Goal: Transaction & Acquisition: Purchase product/service

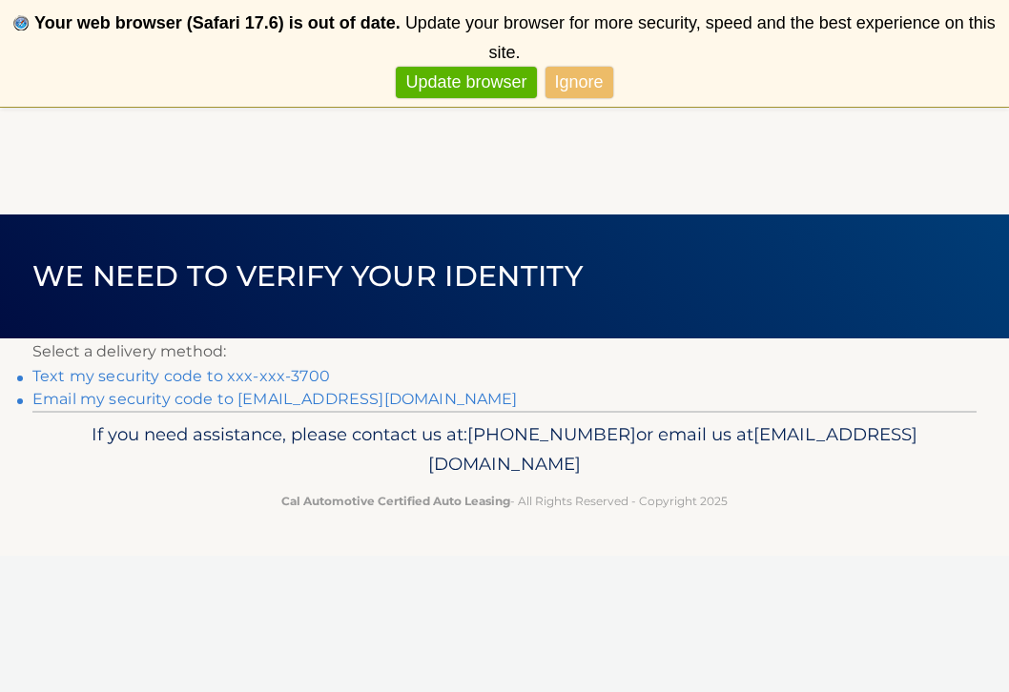
click at [247, 373] on link "Text my security code to xxx-xxx-3700" at bounding box center [181, 376] width 298 height 18
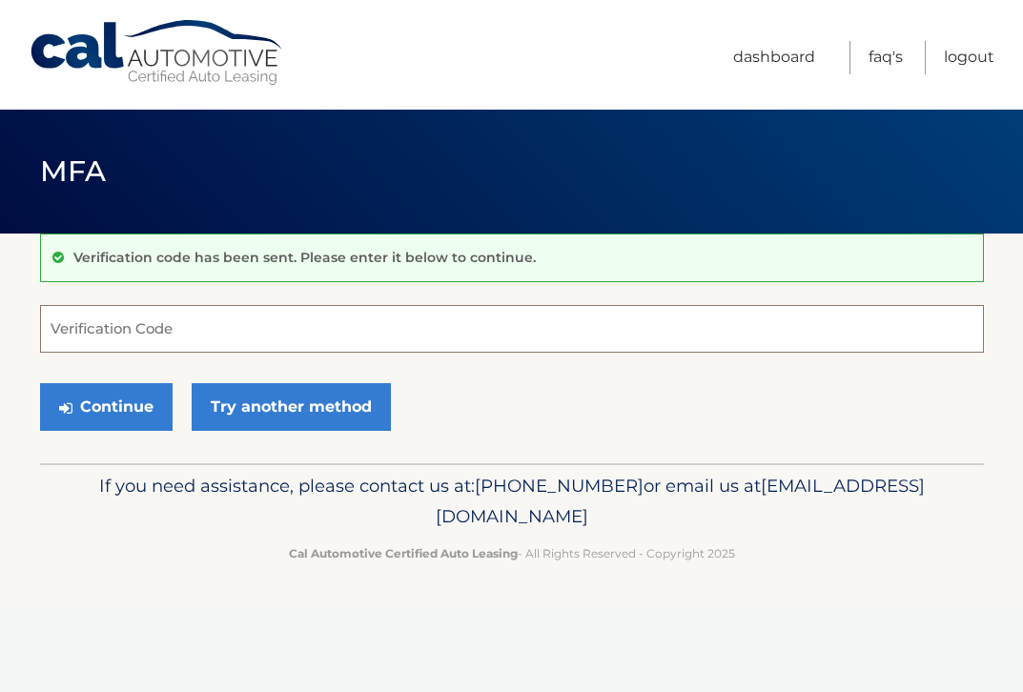
click at [214, 338] on input "Verification Code" at bounding box center [512, 329] width 944 height 48
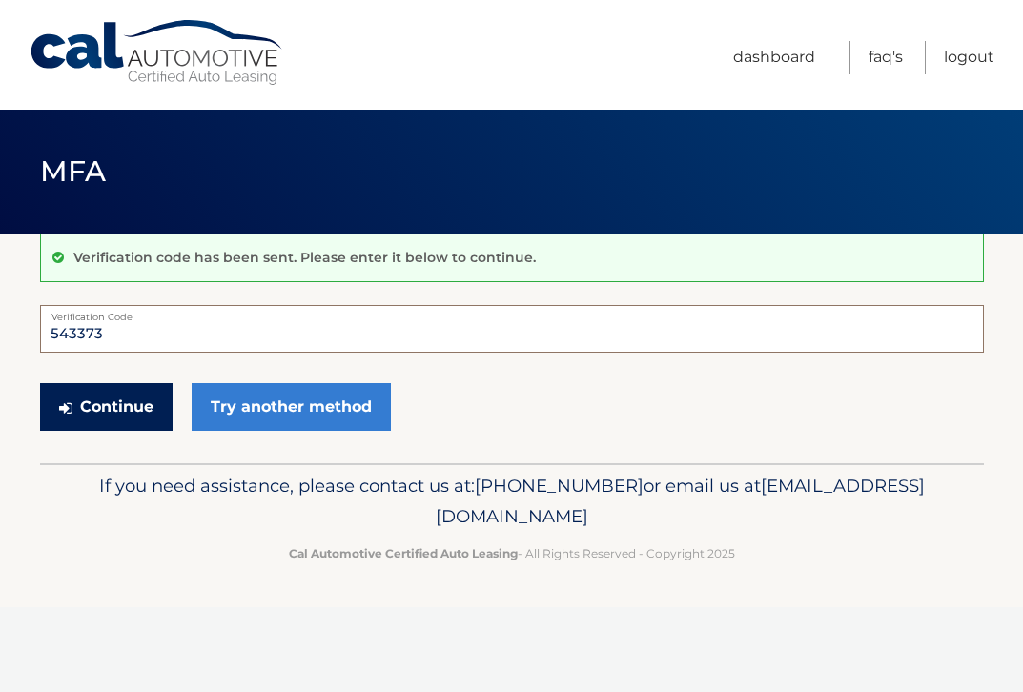
type input "543373"
click at [111, 420] on button "Continue" at bounding box center [106, 407] width 133 height 48
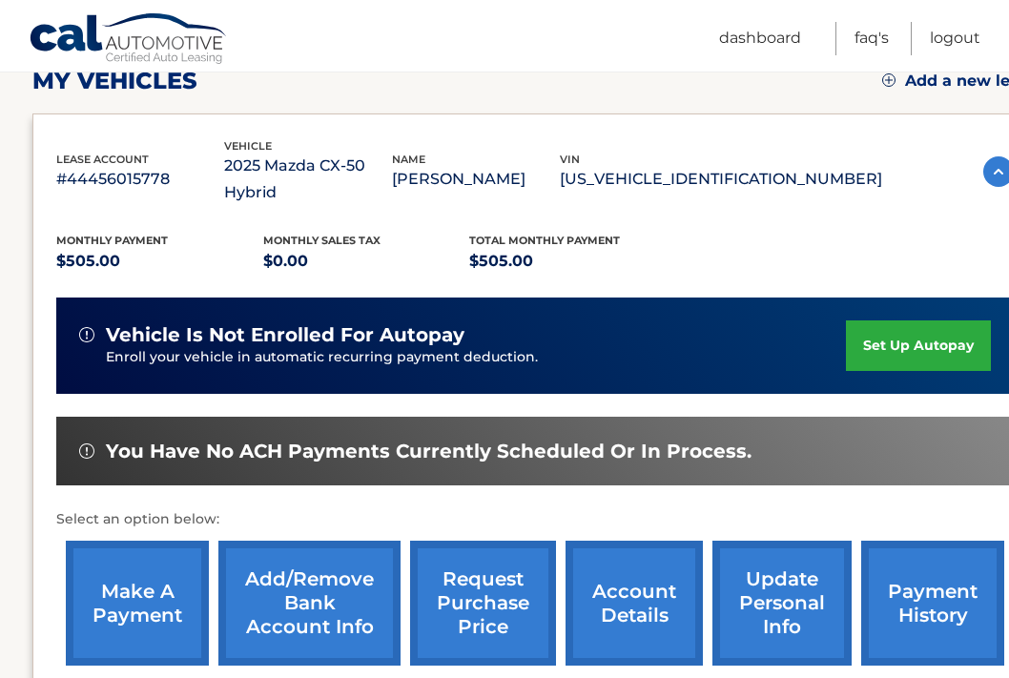
scroll to position [303, 0]
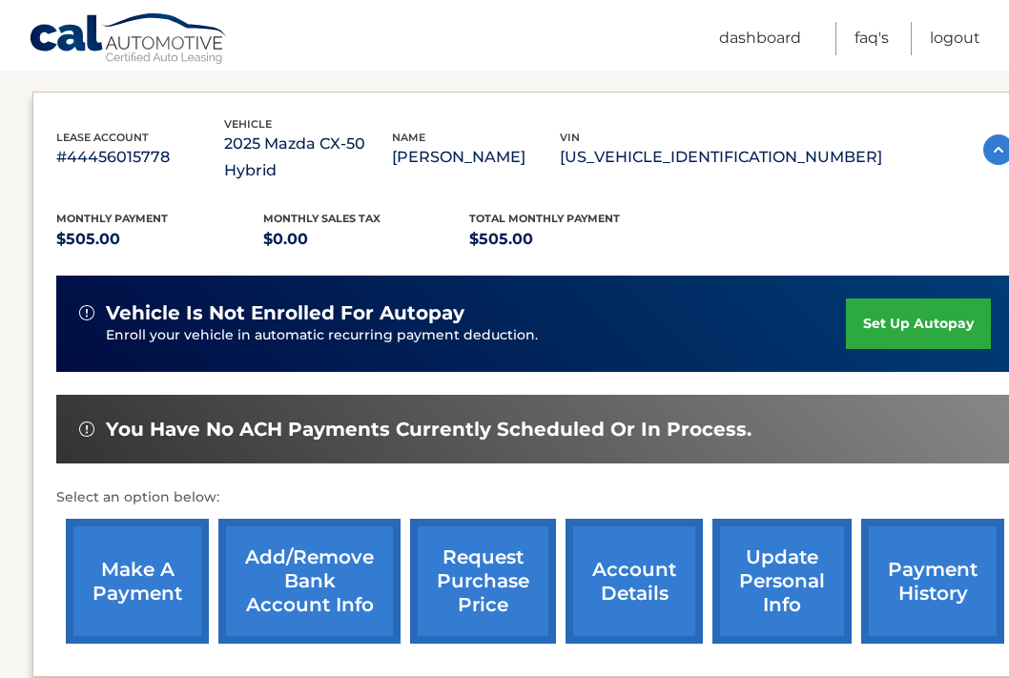
click at [142, 573] on link "make a payment" at bounding box center [137, 581] width 143 height 125
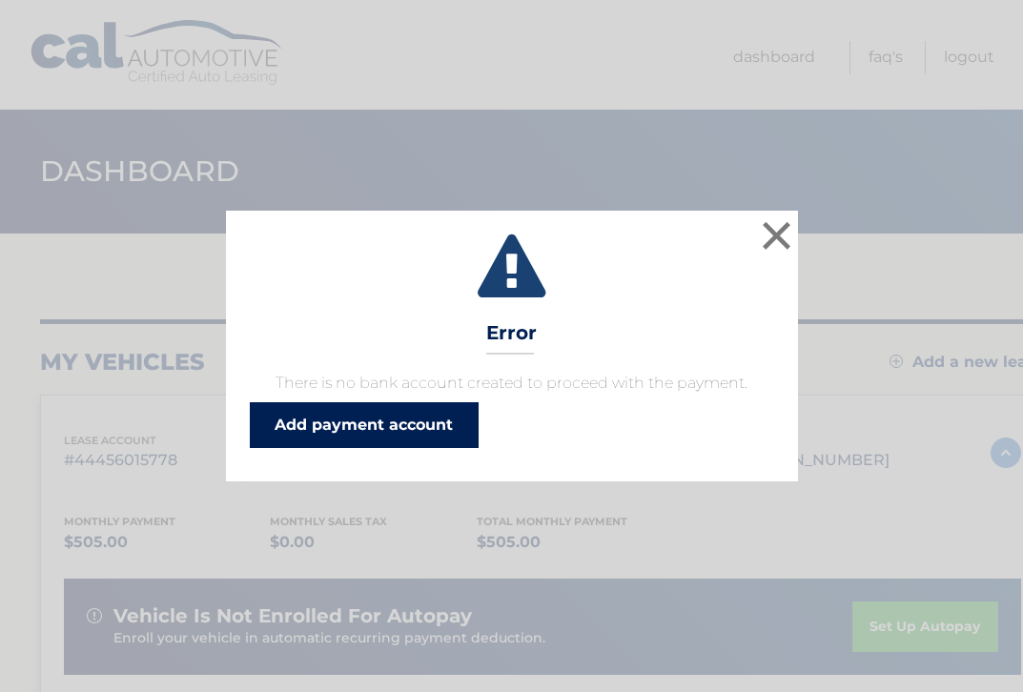
click at [285, 435] on link "Add payment account" at bounding box center [364, 425] width 229 height 46
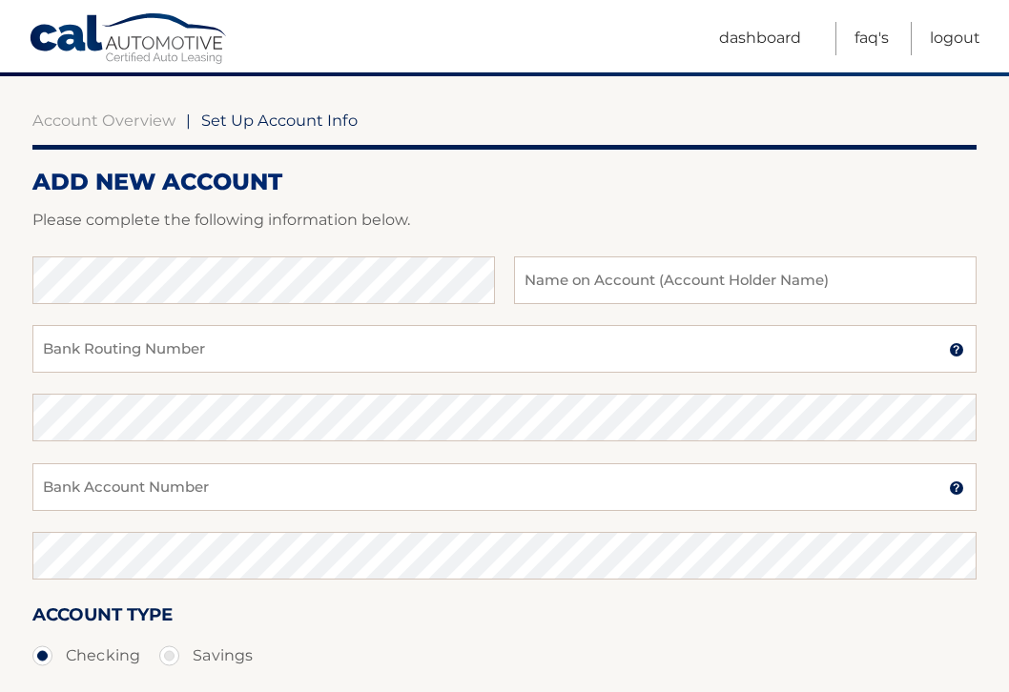
scroll to position [160, 0]
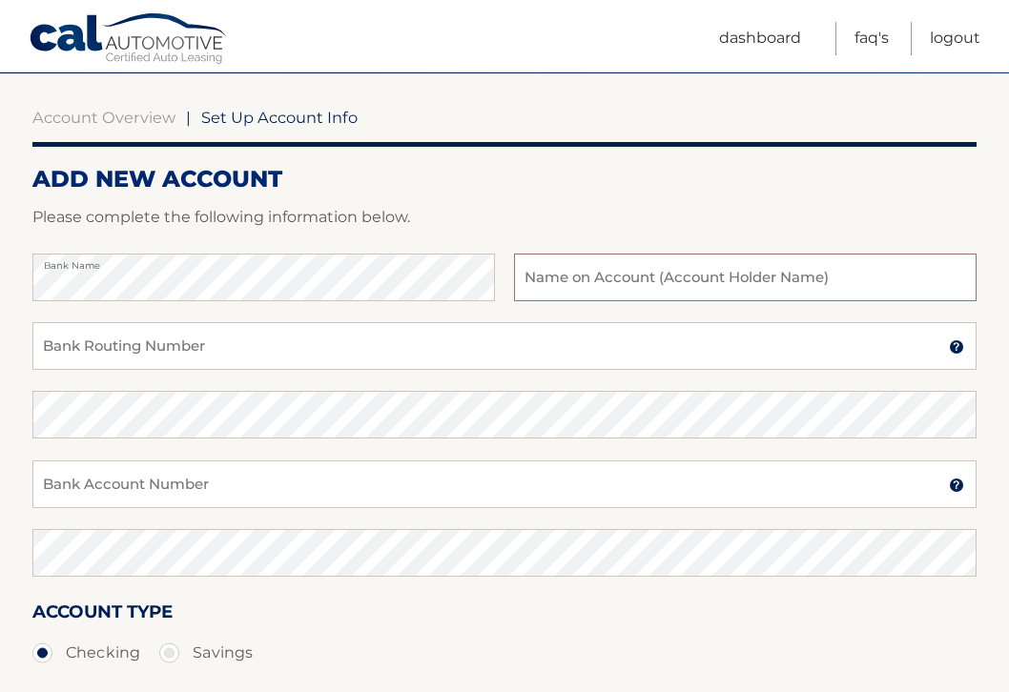
click at [602, 292] on input "text" at bounding box center [745, 278] width 463 height 48
type input "Matthew Uy"
click at [113, 350] on input "Bank Routing Number" at bounding box center [504, 346] width 944 height 48
type input "021202337"
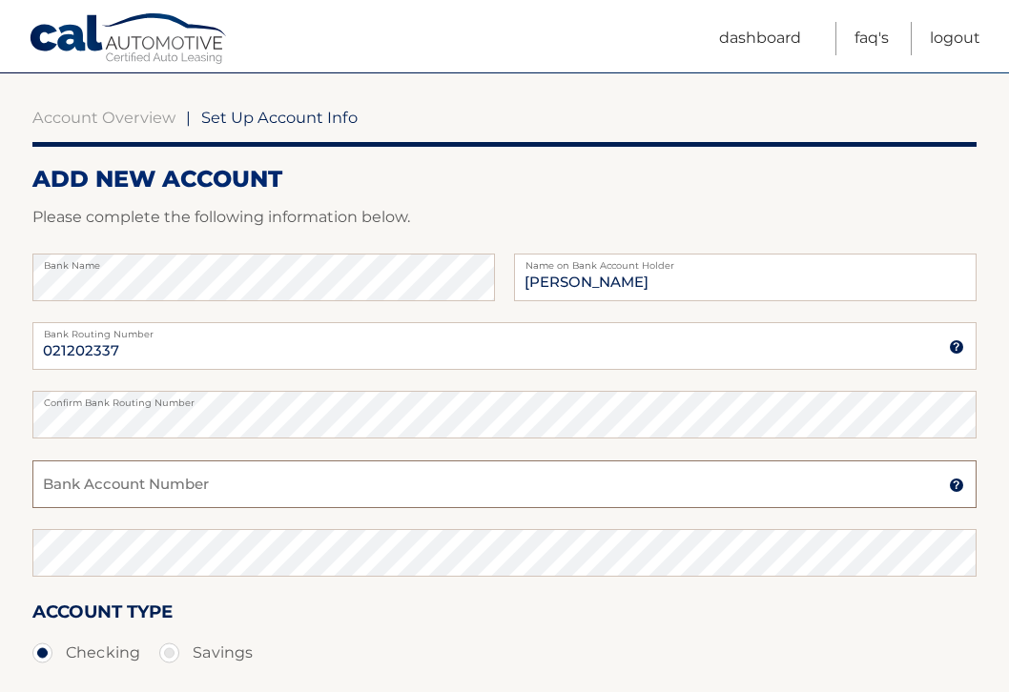
click at [89, 500] on input "Bank Account Number" at bounding box center [504, 485] width 944 height 48
type input "770199336"
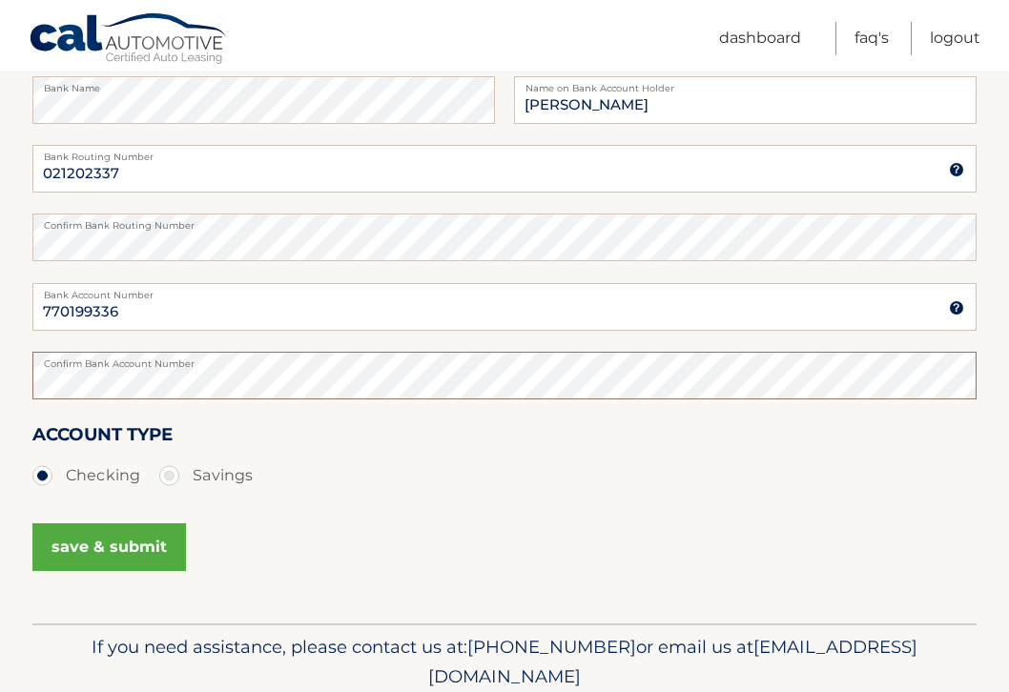
scroll to position [343, 0]
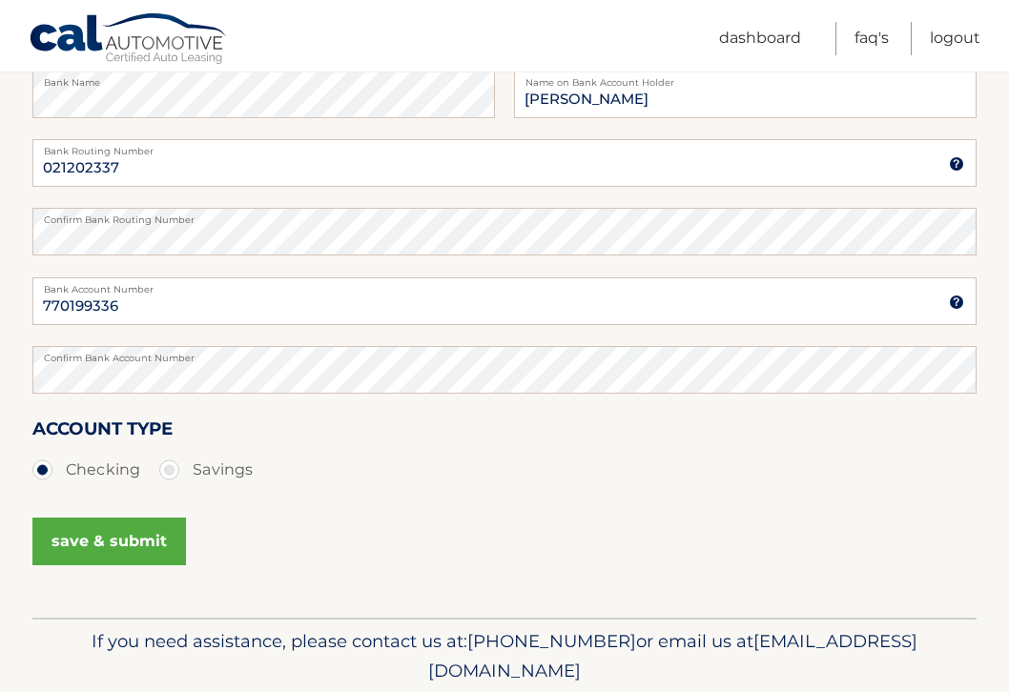
click at [72, 547] on button "save & submit" at bounding box center [109, 542] width 154 height 48
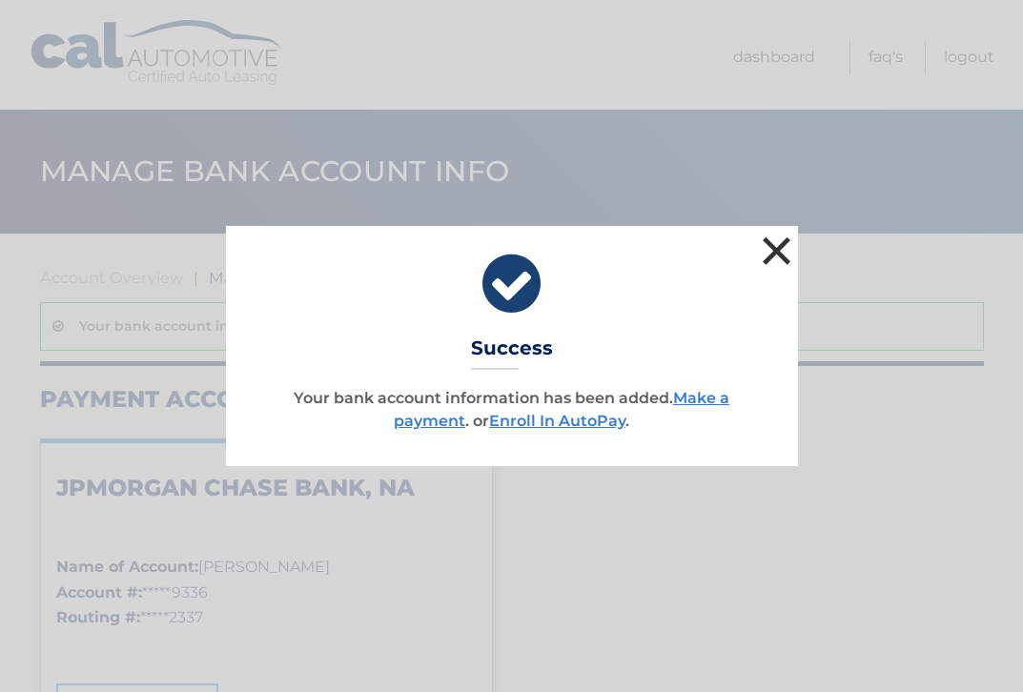
click at [777, 250] on button "×" at bounding box center [777, 251] width 38 height 38
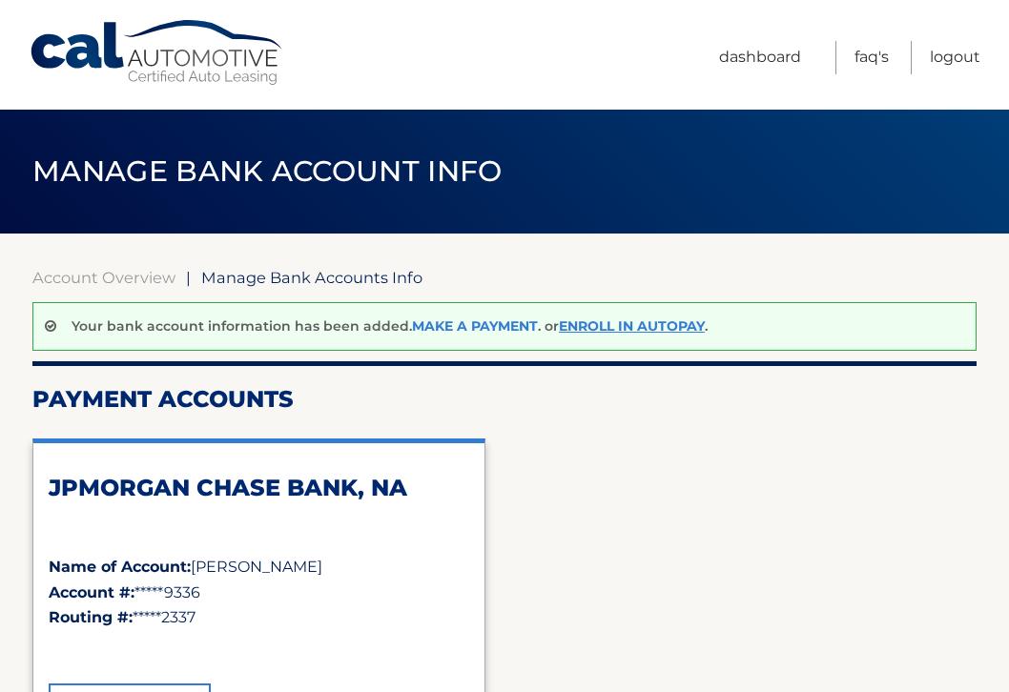
click at [498, 323] on link "Make a payment" at bounding box center [475, 326] width 126 height 17
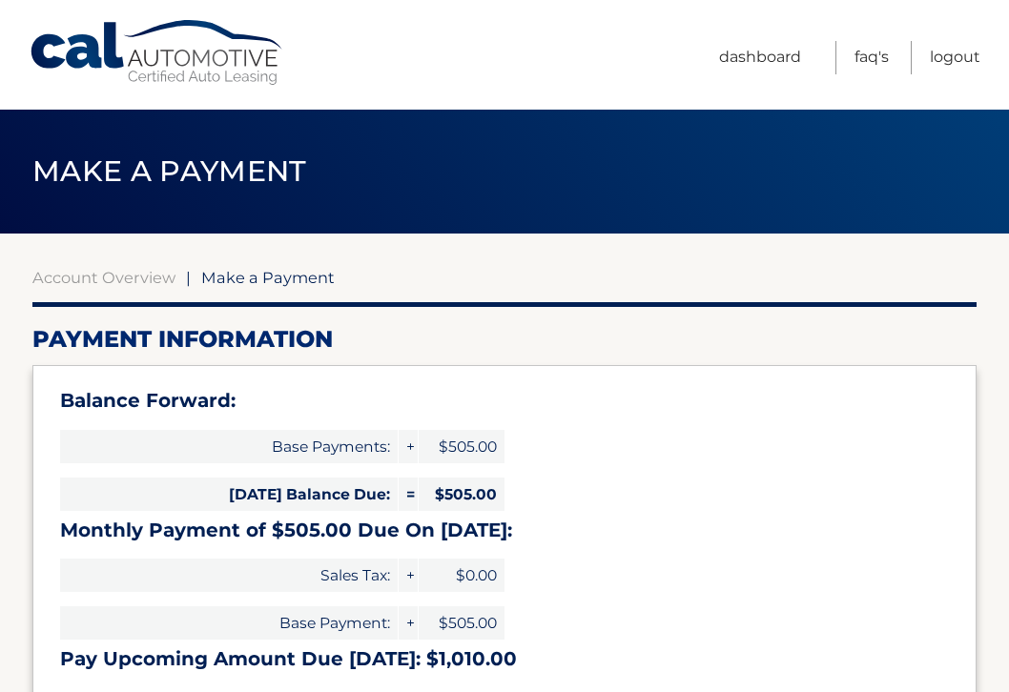
select select "ZDY2ODA2YTktMTFlZi00NjE2LTg4MGQtNWVhZTQ3MzkxN2Uy"
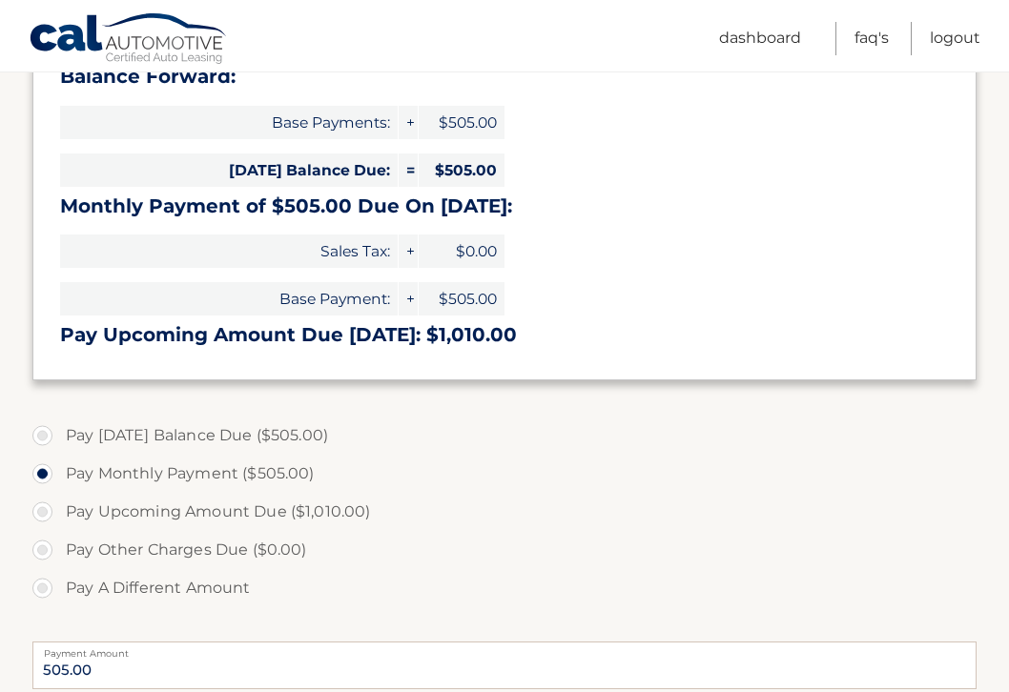
scroll to position [324, 0]
click at [44, 433] on label "Pay [DATE] Balance Due ($505.00)" at bounding box center [504, 436] width 944 height 38
click at [44, 433] on input "Pay [DATE] Balance Due ($505.00)" at bounding box center [49, 432] width 19 height 31
radio input "true"
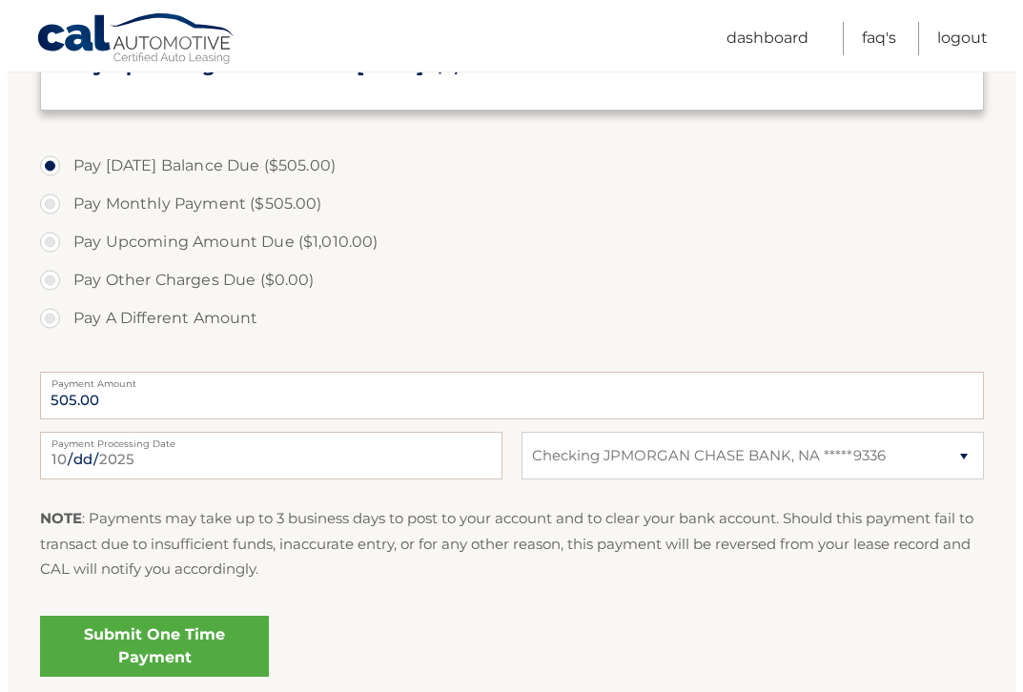
scroll to position [610, 0]
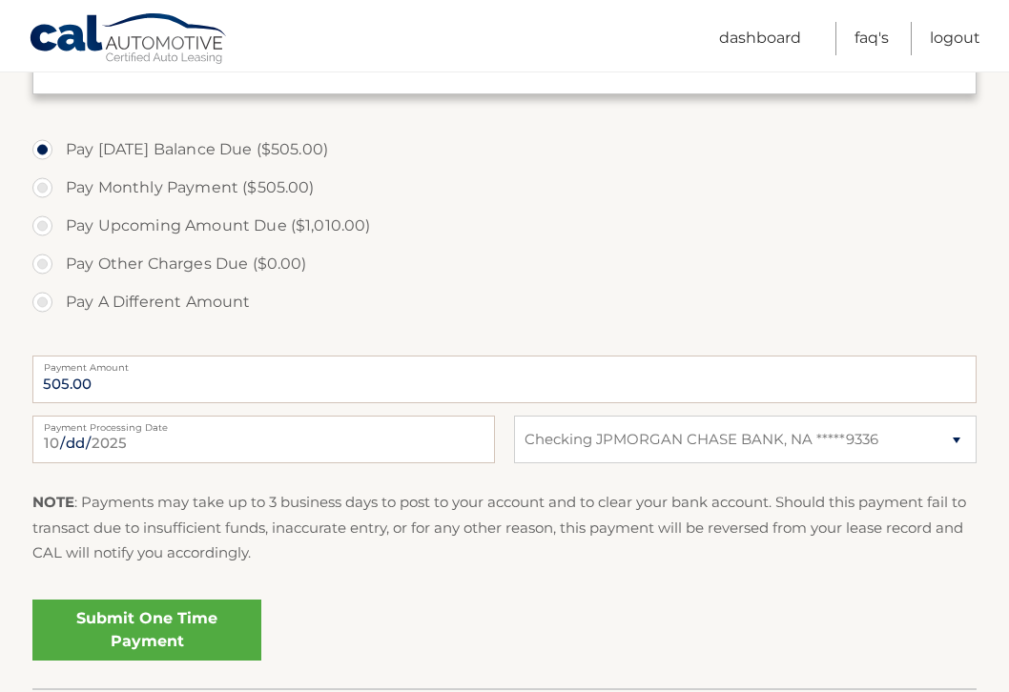
click at [114, 630] on link "Submit One Time Payment" at bounding box center [146, 630] width 229 height 61
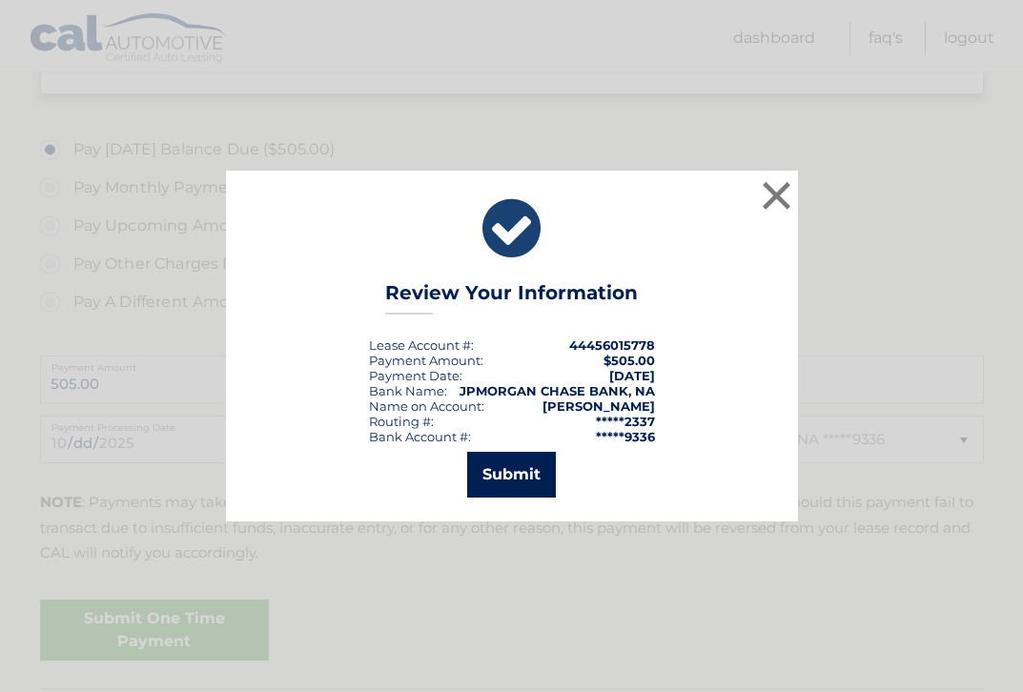
click at [488, 471] on button "Submit" at bounding box center [511, 475] width 89 height 46
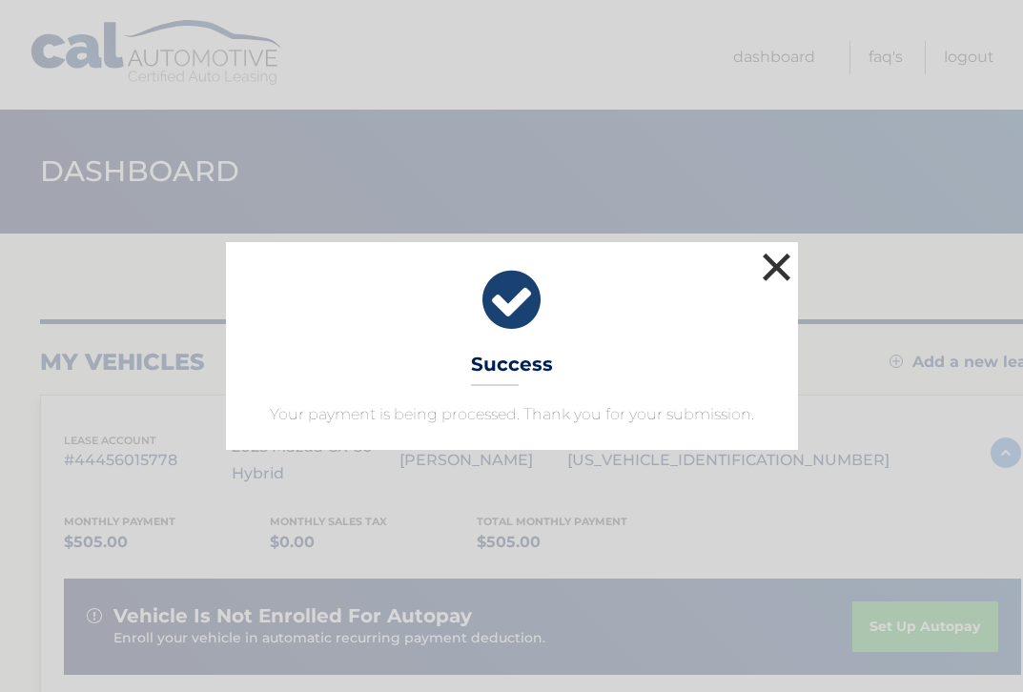
click at [780, 267] on button "×" at bounding box center [777, 267] width 38 height 38
